Goal: Task Accomplishment & Management: Manage account settings

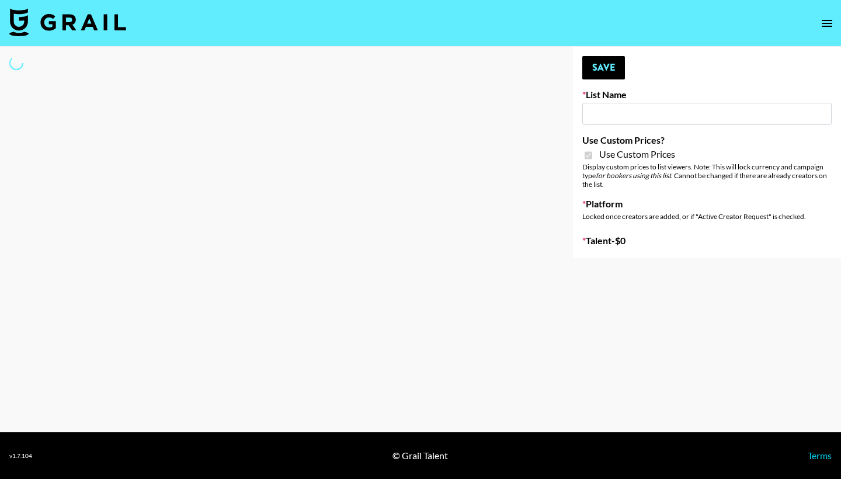
select select "Brand"
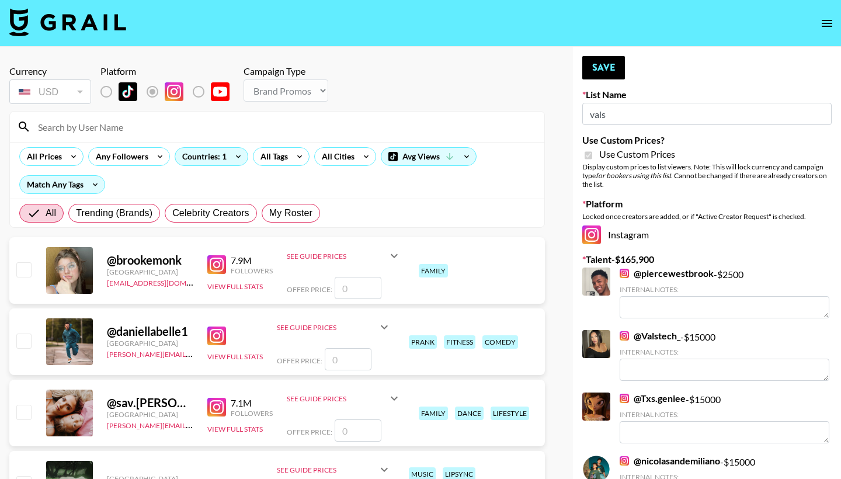
type input "vals"
checkbox input "true"
click at [196, 122] on input at bounding box center [284, 126] width 506 height 19
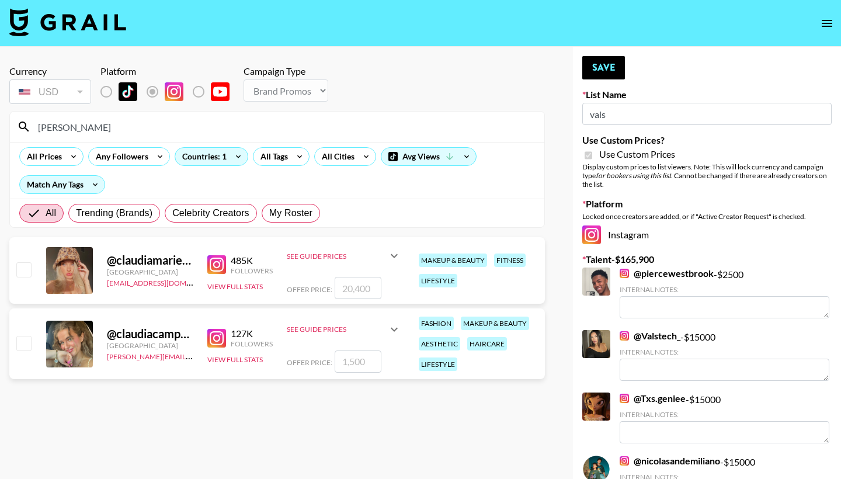
type input "[PERSON_NAME]"
click at [19, 345] on input "checkbox" at bounding box center [23, 343] width 14 height 14
checkbox input "true"
click at [351, 361] on input "1500" at bounding box center [357, 361] width 47 height 22
click at [352, 361] on input "1500" at bounding box center [357, 361] width 47 height 22
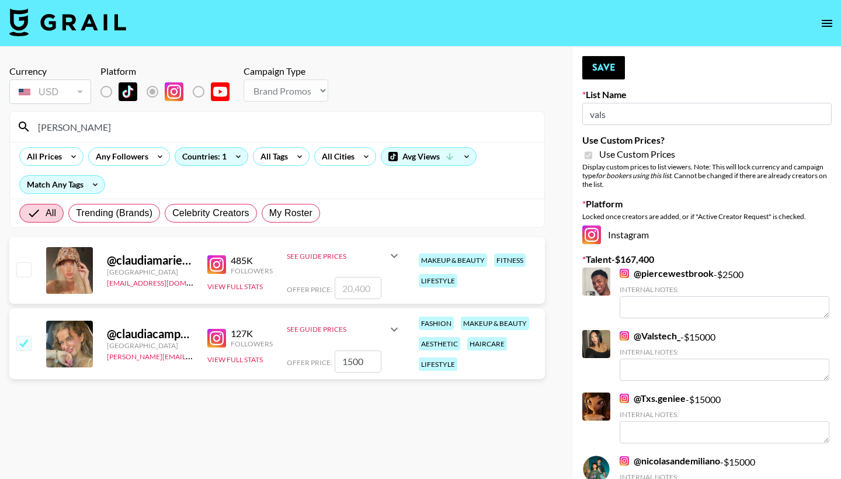
click at [365, 364] on input "1500" at bounding box center [357, 361] width 47 height 22
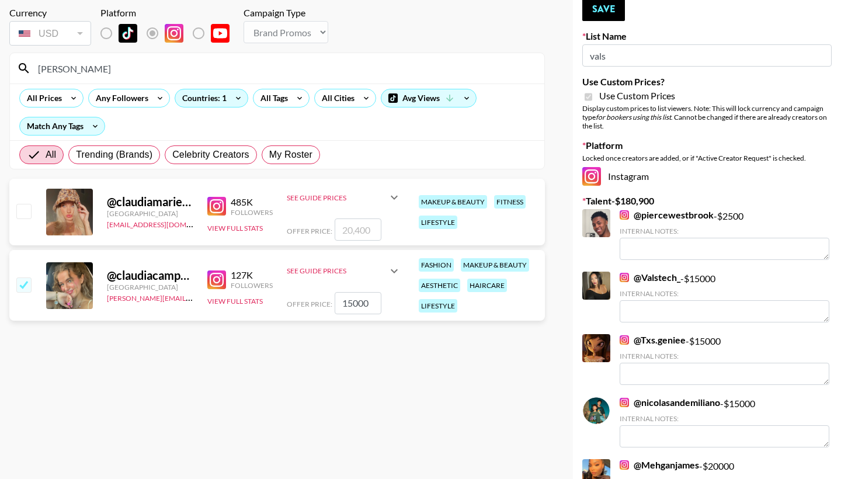
scroll to position [59, 0]
click at [350, 298] on input "15000" at bounding box center [357, 302] width 47 height 22
type input "10000"
click at [597, 12] on button "Save" at bounding box center [603, 8] width 43 height 23
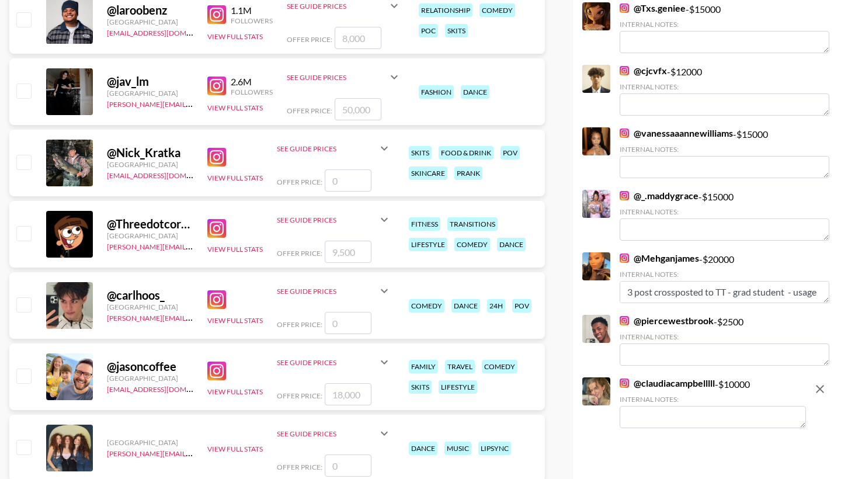
scroll to position [709, 0]
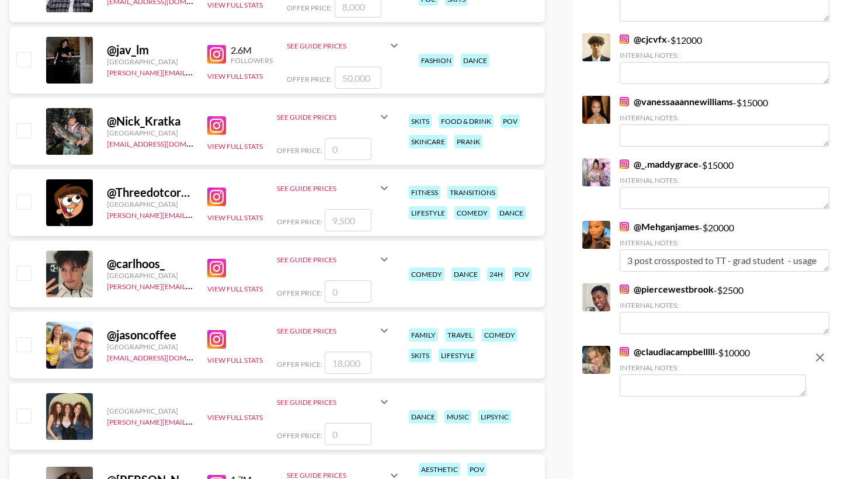
click at [667, 385] on textarea at bounding box center [712, 385] width 186 height 22
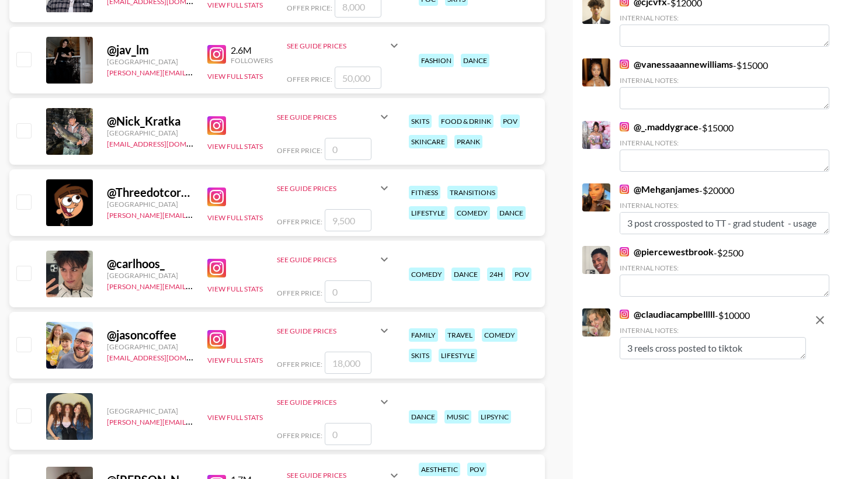
scroll to position [9, 0]
click at [766, 351] on textarea "3 reels cross posted to tiktok" at bounding box center [712, 348] width 186 height 22
type textarea "3 reels cross posted to tiktok"
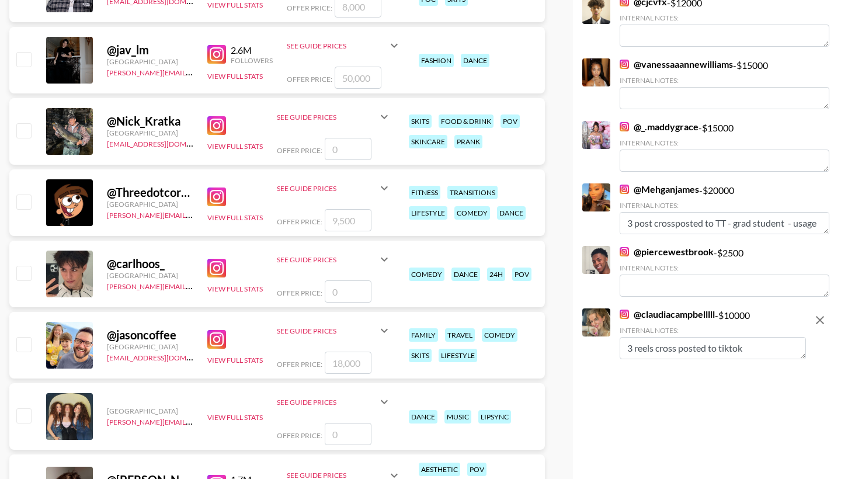
click at [761, 284] on textarea at bounding box center [724, 285] width 210 height 22
